Goal: Information Seeking & Learning: Learn about a topic

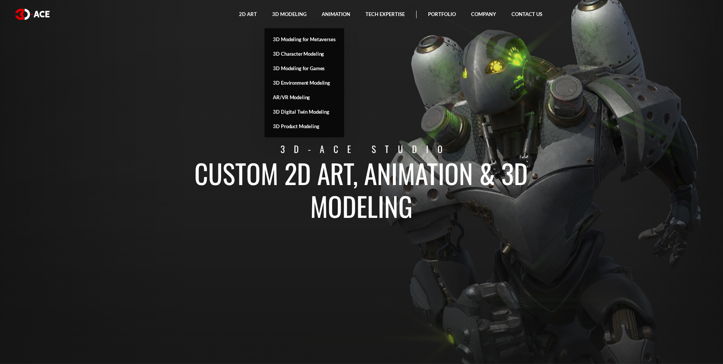
click at [301, 71] on link "3D Modeling for Games" at bounding box center [304, 68] width 79 height 14
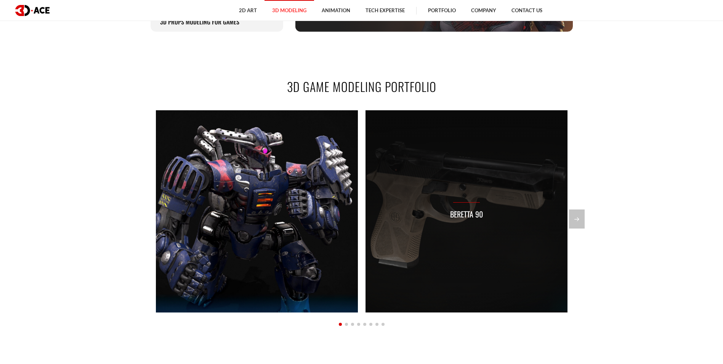
scroll to position [648, 0]
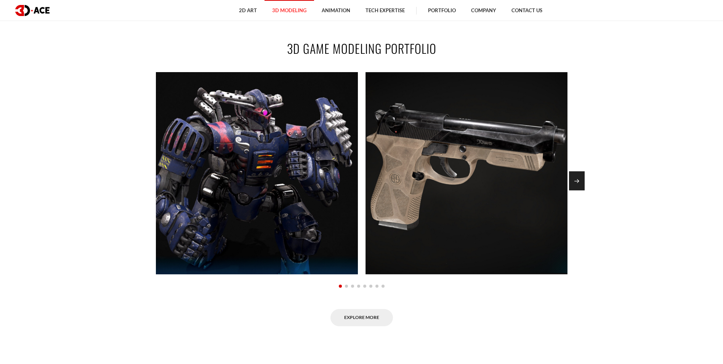
click at [574, 175] on div "Next slide" at bounding box center [577, 180] width 16 height 19
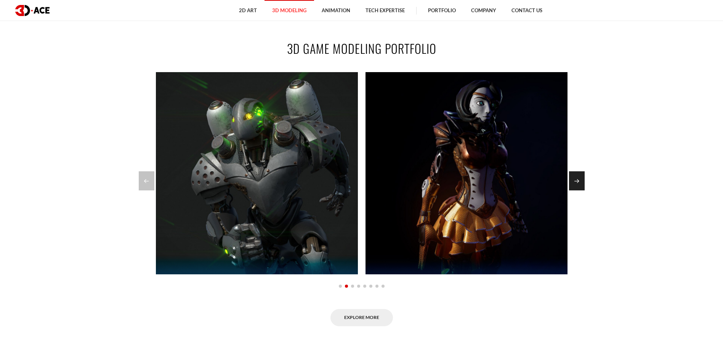
click at [584, 184] on div "Next slide" at bounding box center [577, 180] width 16 height 19
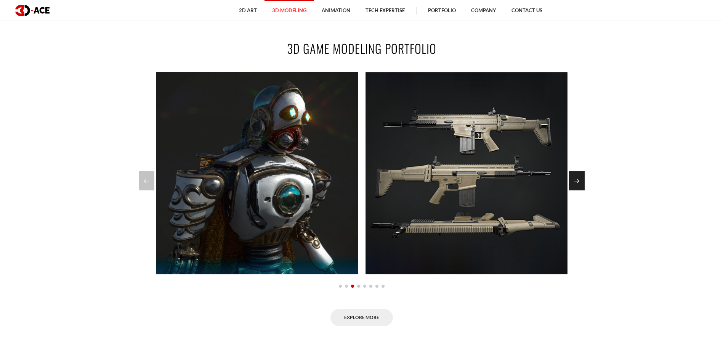
click at [584, 184] on div "Next slide" at bounding box center [577, 180] width 16 height 19
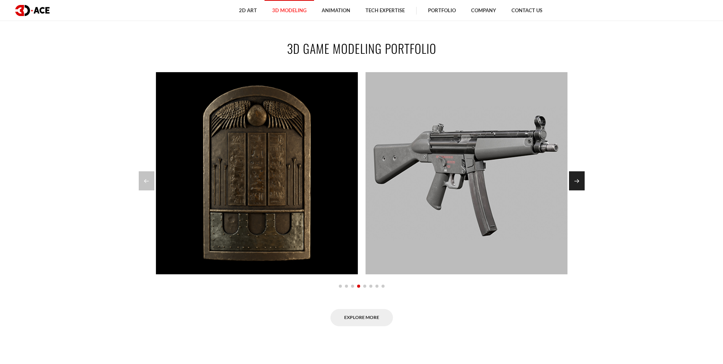
click at [584, 184] on div "Next slide" at bounding box center [577, 180] width 16 height 19
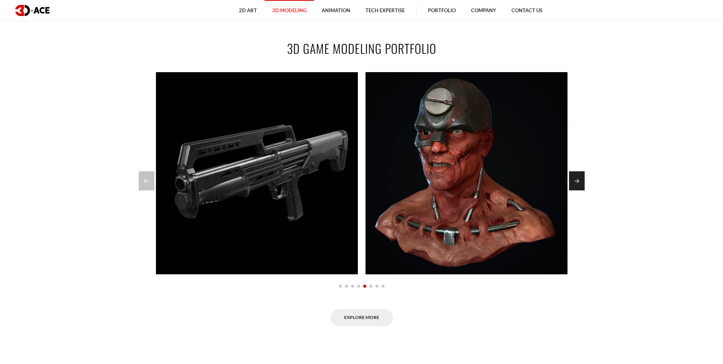
click at [584, 184] on div "Next slide" at bounding box center [577, 180] width 16 height 19
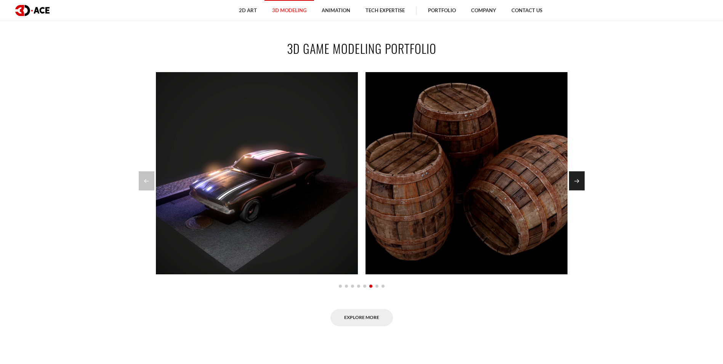
click at [584, 184] on div "Next slide" at bounding box center [577, 180] width 16 height 19
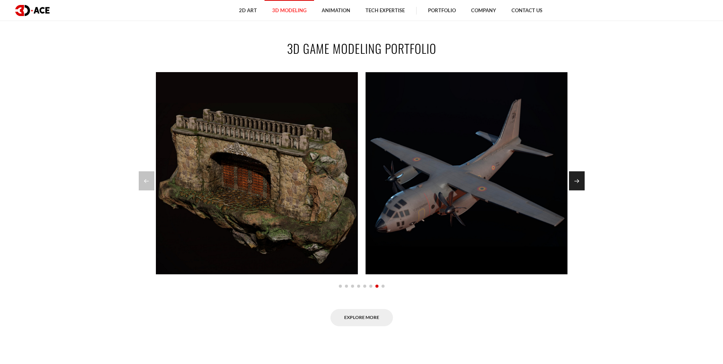
click at [584, 184] on div "Next slide" at bounding box center [577, 180] width 16 height 19
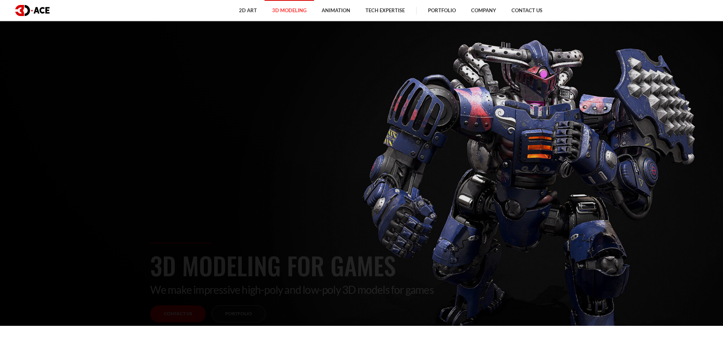
scroll to position [0, 0]
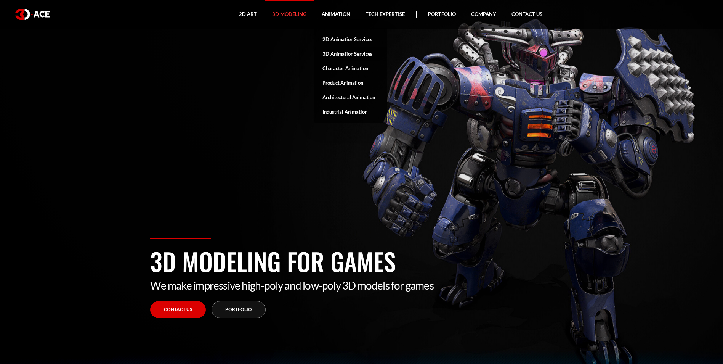
click at [346, 53] on link "3D Animation Services" at bounding box center [350, 54] width 73 height 14
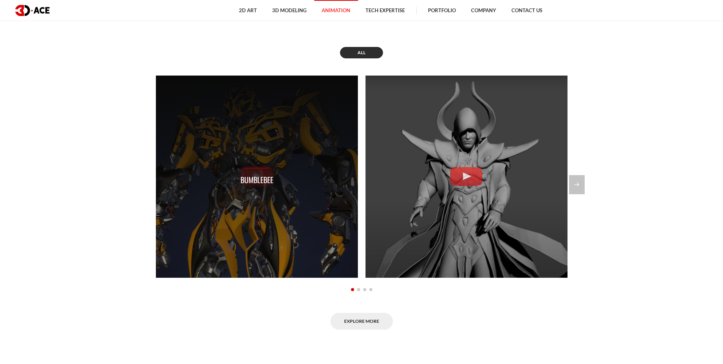
scroll to position [800, 0]
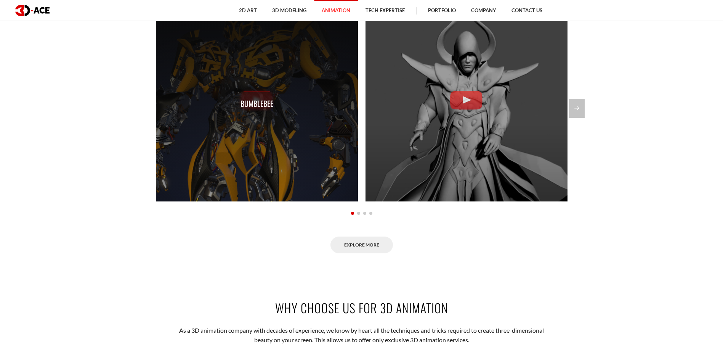
click at [245, 101] on p "Bumblebee" at bounding box center [257, 104] width 33 height 12
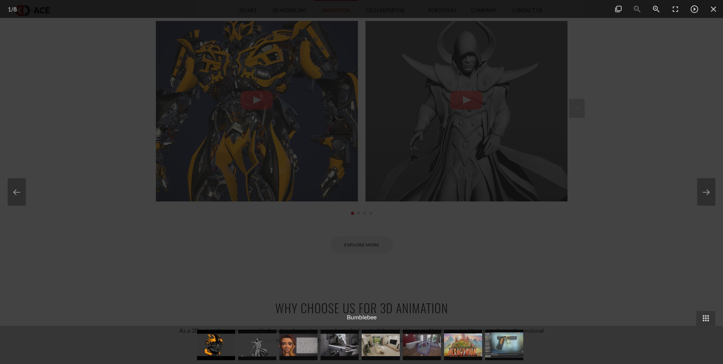
click at [550, 222] on div at bounding box center [361, 182] width 723 height 364
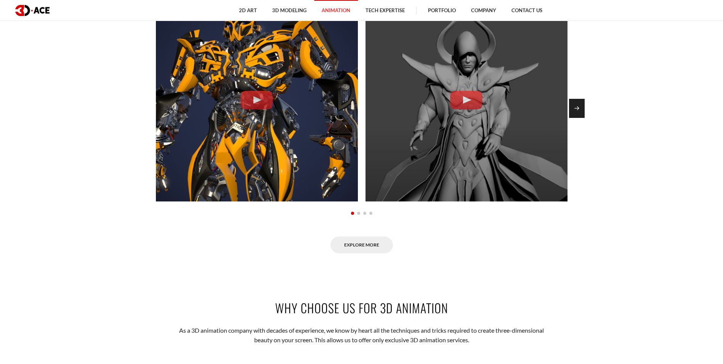
click at [581, 103] on div "Next slide" at bounding box center [577, 108] width 16 height 19
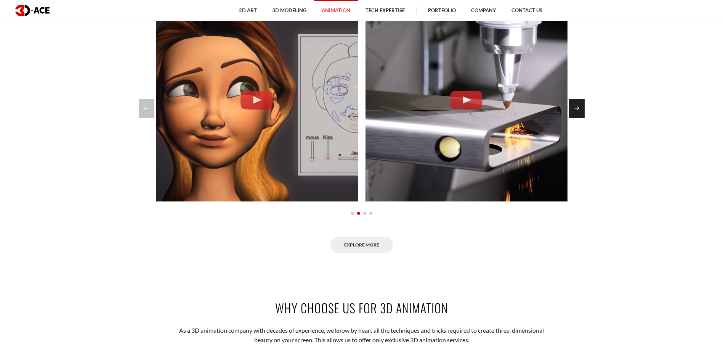
click at [581, 107] on div "Next slide" at bounding box center [577, 108] width 16 height 19
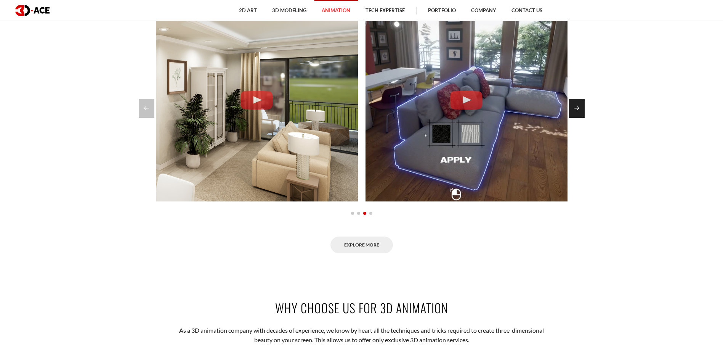
click at [581, 107] on div "Next slide" at bounding box center [577, 108] width 16 height 19
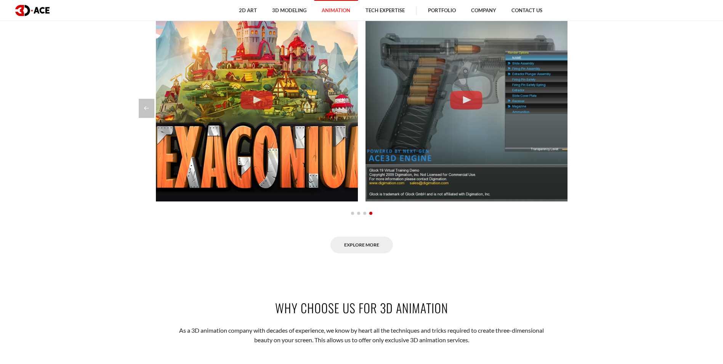
click at [581, 107] on div at bounding box center [362, 108] width 446 height 19
